Goal: Find specific fact

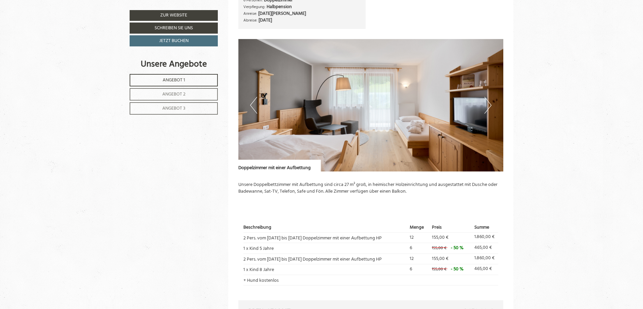
scroll to position [1346, 0]
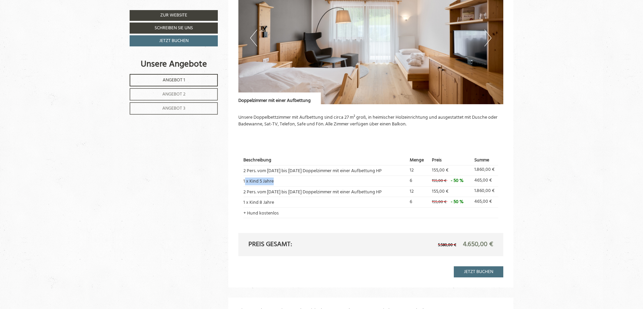
drag, startPoint x: 279, startPoint y: 181, endPoint x: 244, endPoint y: 181, distance: 35.0
click at [244, 181] on td "1 x Kind 5 Jahre" at bounding box center [325, 181] width 164 height 10
click at [272, 183] on td "1 x Kind 5 Jahre" at bounding box center [325, 181] width 164 height 10
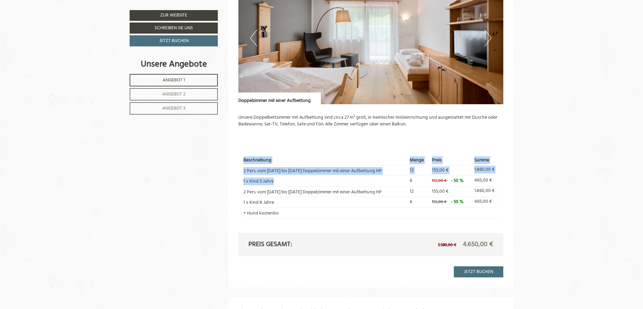
drag, startPoint x: 249, startPoint y: 182, endPoint x: 243, endPoint y: 181, distance: 6.5
click at [243, 181] on div "Beschreibung Menge Preis Summe 2 Pers. vom [DATE] bis [DATE] Doppelzimmer mit e…" at bounding box center [370, 187] width 265 height 92
click at [246, 180] on td "1 x Kind 5 Jahre" at bounding box center [325, 181] width 164 height 10
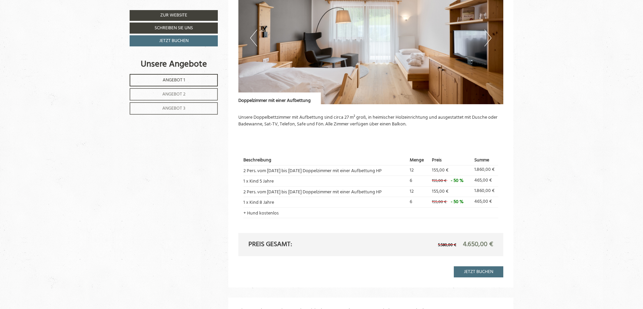
click at [269, 181] on td "1 x Kind 5 Jahre" at bounding box center [325, 181] width 164 height 10
drag, startPoint x: 272, startPoint y: 180, endPoint x: 243, endPoint y: 182, distance: 29.0
click at [243, 182] on td "1 x Kind 5 Jahre" at bounding box center [325, 181] width 164 height 10
copy td "1 x Kind 5 Jahre"
drag, startPoint x: 279, startPoint y: 203, endPoint x: 244, endPoint y: 202, distance: 35.4
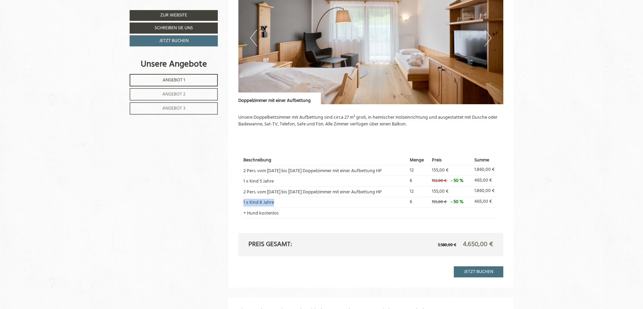
click at [244, 202] on td "1 x Kind 8 Jahre" at bounding box center [325, 202] width 164 height 10
copy td "1 x Kind 8 Jahre"
drag, startPoint x: 257, startPoint y: 213, endPoint x: 274, endPoint y: 214, distance: 17.2
click at [274, 214] on td "+ Hund kostenlos" at bounding box center [325, 213] width 164 height 10
click at [279, 213] on td "+ Hund kostenlos" at bounding box center [325, 213] width 164 height 10
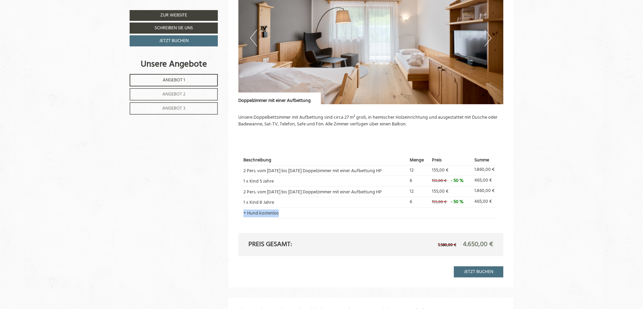
drag, startPoint x: 274, startPoint y: 213, endPoint x: 244, endPoint y: 213, distance: 30.0
click at [244, 213] on td "+ Hund kostenlos" at bounding box center [325, 213] width 164 height 10
copy td "+ Hund kostenlos"
